Goal: Information Seeking & Learning: Learn about a topic

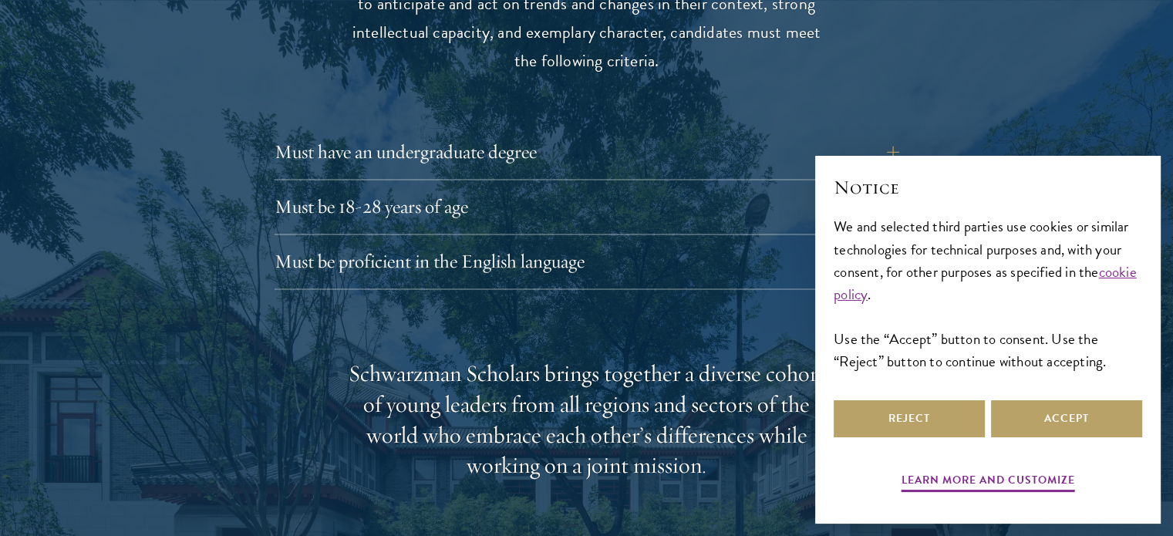
scroll to position [2468, 0]
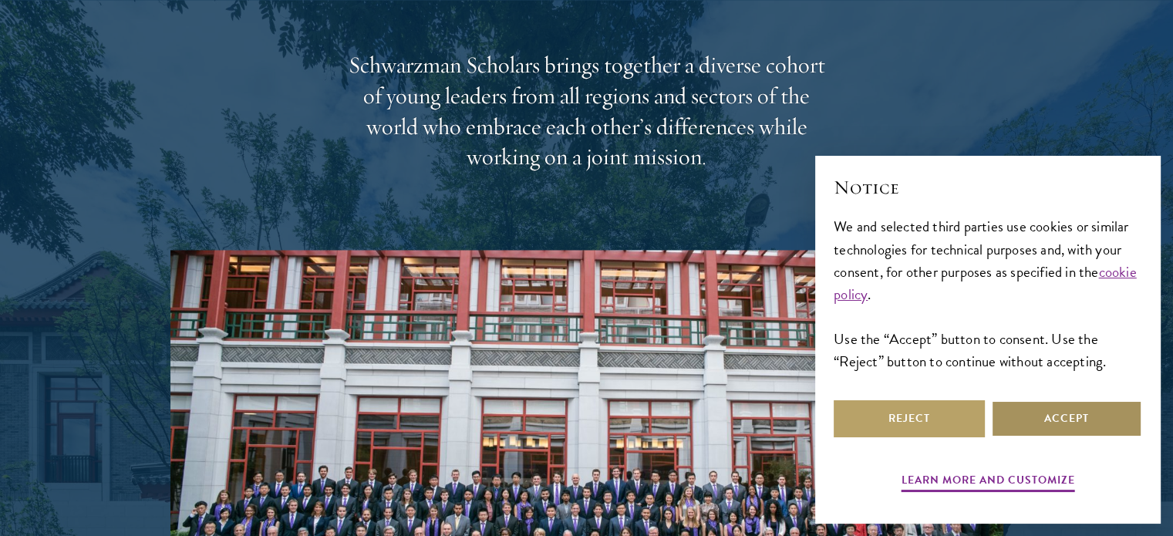
click at [1095, 417] on button "Accept" at bounding box center [1066, 418] width 151 height 37
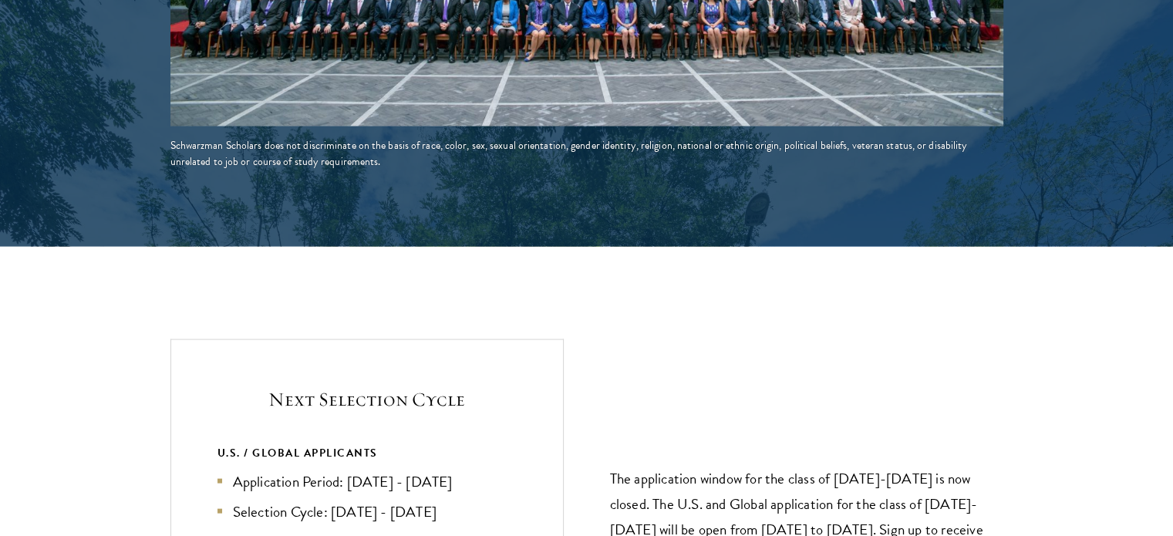
scroll to position [3316, 0]
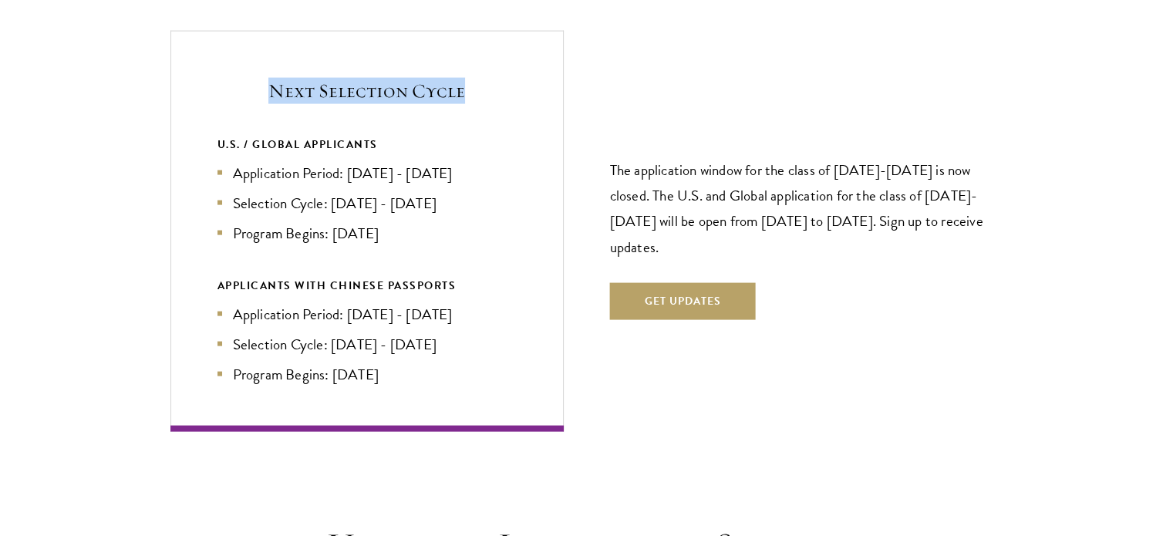
drag, startPoint x: 268, startPoint y: 59, endPoint x: 486, endPoint y: 66, distance: 217.6
click at [485, 78] on h5 "Next Selection Cycle" at bounding box center [367, 91] width 299 height 26
drag, startPoint x: 245, startPoint y: 135, endPoint x: 444, endPoint y: 194, distance: 208.2
click at [444, 194] on ul "Application Period: [DATE] - [DATE] Selection Cycle: [DATE] - [DATE] Program Be…" at bounding box center [367, 203] width 299 height 83
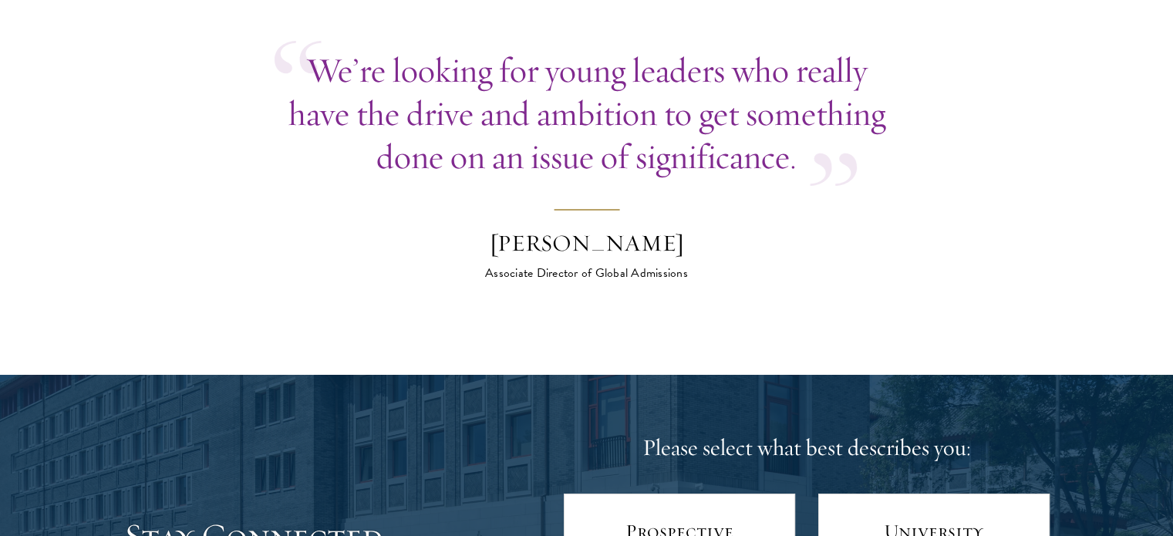
scroll to position [5939, 0]
